Goal: Register for event/course

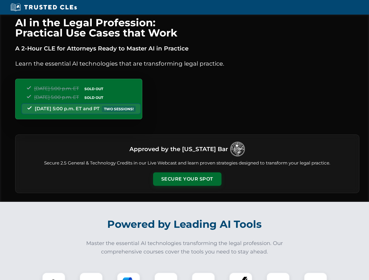
click at [187, 179] on button "Secure Your Spot" at bounding box center [187, 179] width 68 height 13
click at [54, 276] on img at bounding box center [53, 284] width 17 height 17
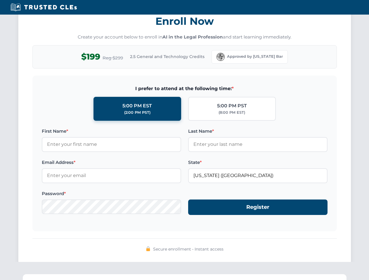
scroll to position [573, 0]
